Goal: Information Seeking & Learning: Learn about a topic

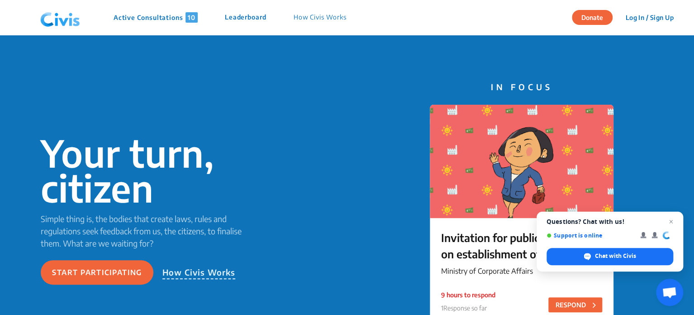
click at [206, 273] on p "How Civis Works" at bounding box center [198, 272] width 73 height 13
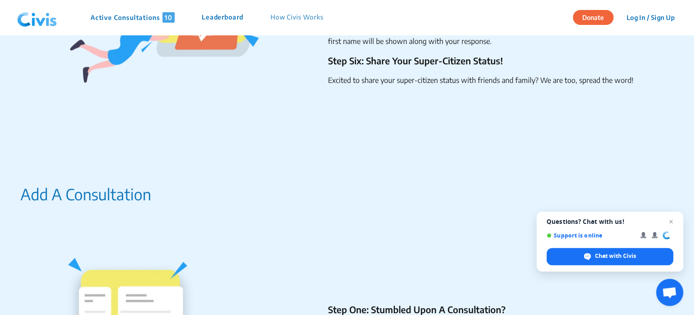
scroll to position [932, 0]
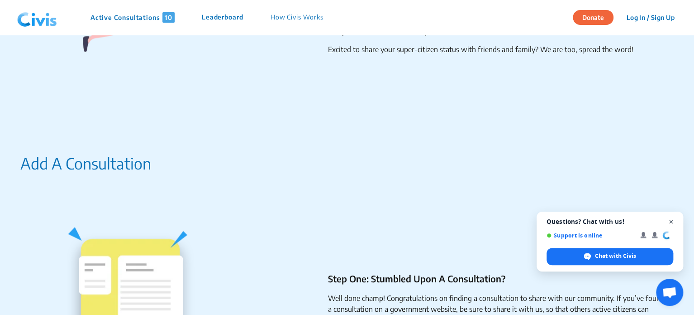
click at [670, 222] on span "Close chat" at bounding box center [671, 221] width 11 height 11
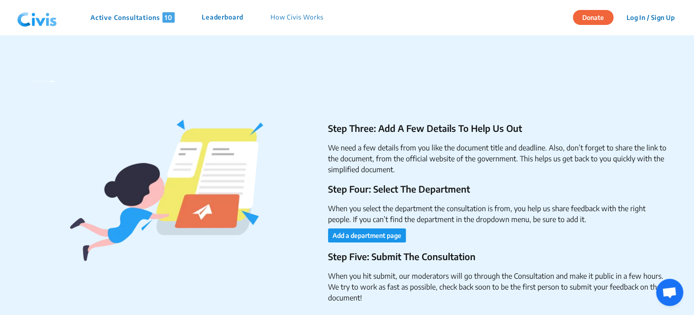
scroll to position [1337, 0]
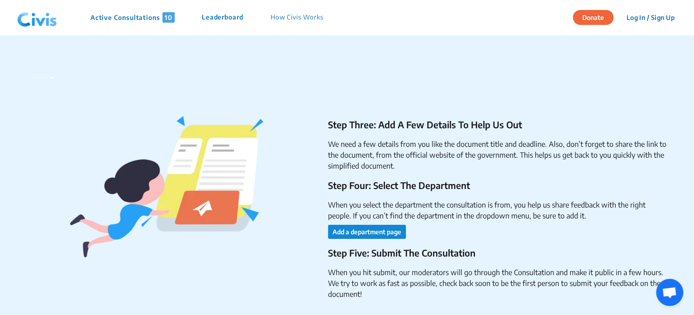
click at [375, 231] on button "Add a department page" at bounding box center [367, 231] width 78 height 14
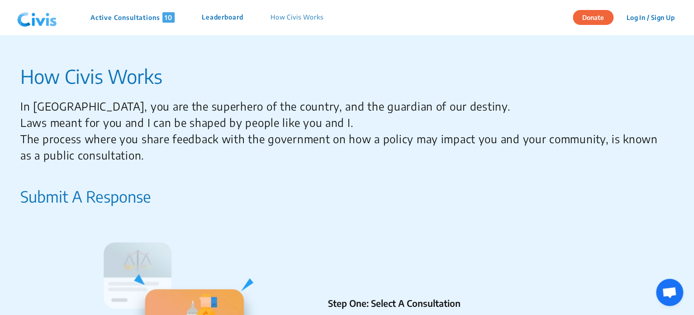
click at [148, 16] on p "Active Consultations 10" at bounding box center [133, 17] width 84 height 10
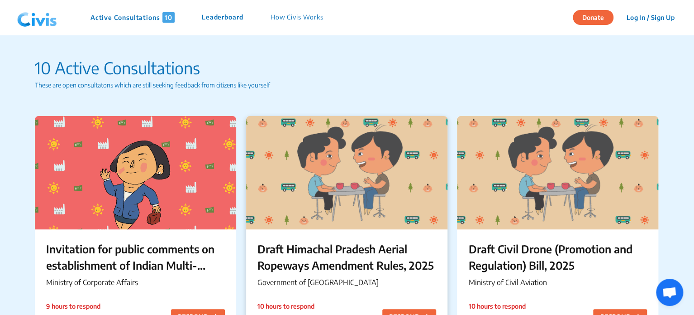
click at [310, 230] on div "Draft Himachal Pradesh Aerial Ropeways Amendment Rules, 2025 Government of [GEO…" at bounding box center [346, 265] width 201 height 73
